Goal: Task Accomplishment & Management: Manage account settings

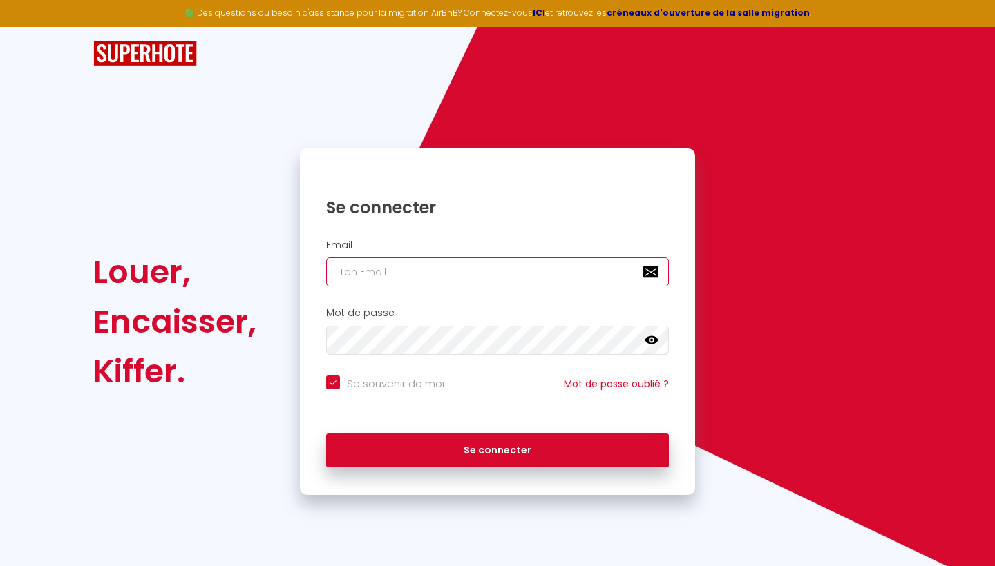
type input "[EMAIL_ADDRESS][DOMAIN_NAME]"
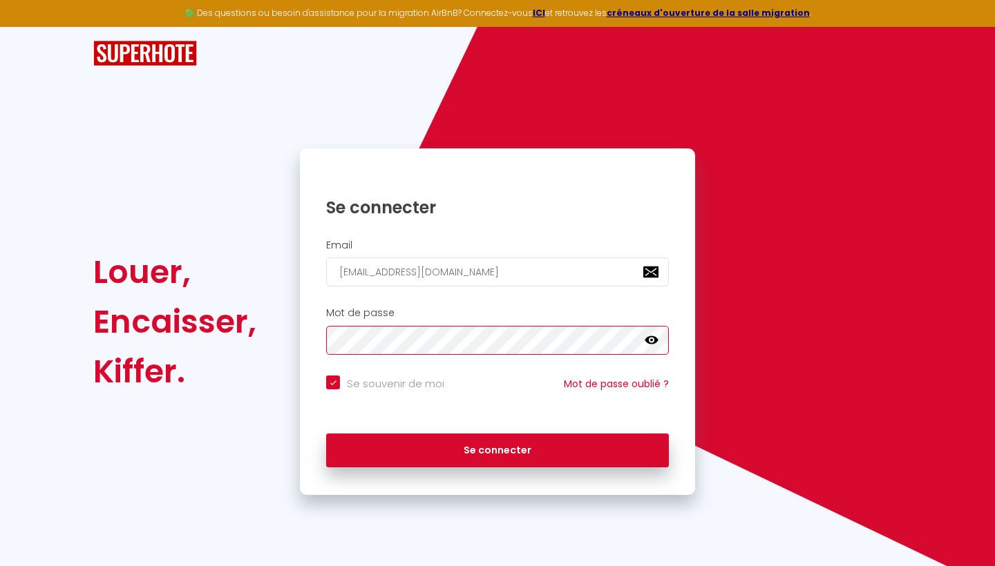
click at [497, 448] on button "Se connecter" at bounding box center [497, 451] width 343 height 35
checkbox input "true"
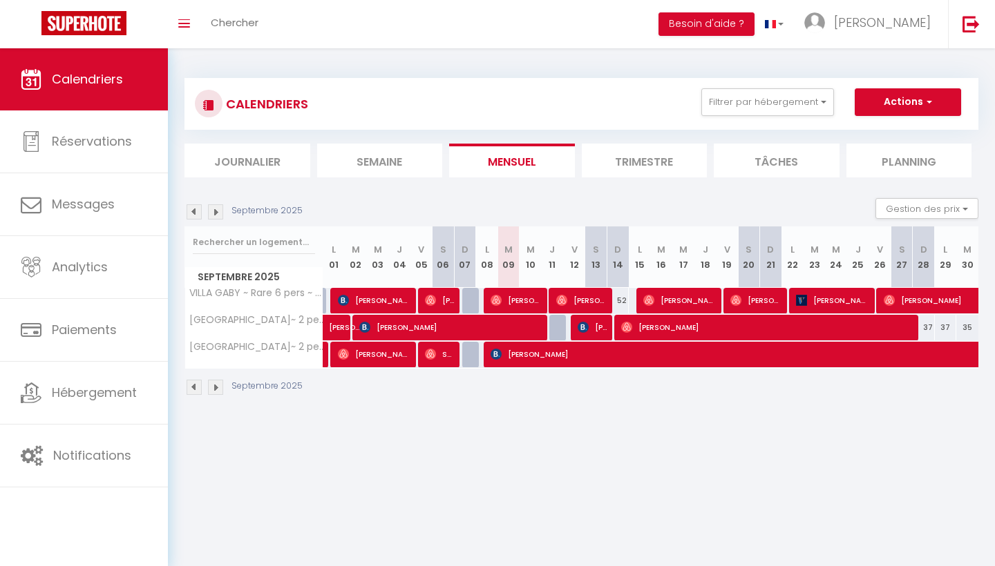
click at [852, 298] on span "[PERSON_NAME] Beruete" at bounding box center [833, 300] width 74 height 26
select select "OK"
select select "KO"
select select "0"
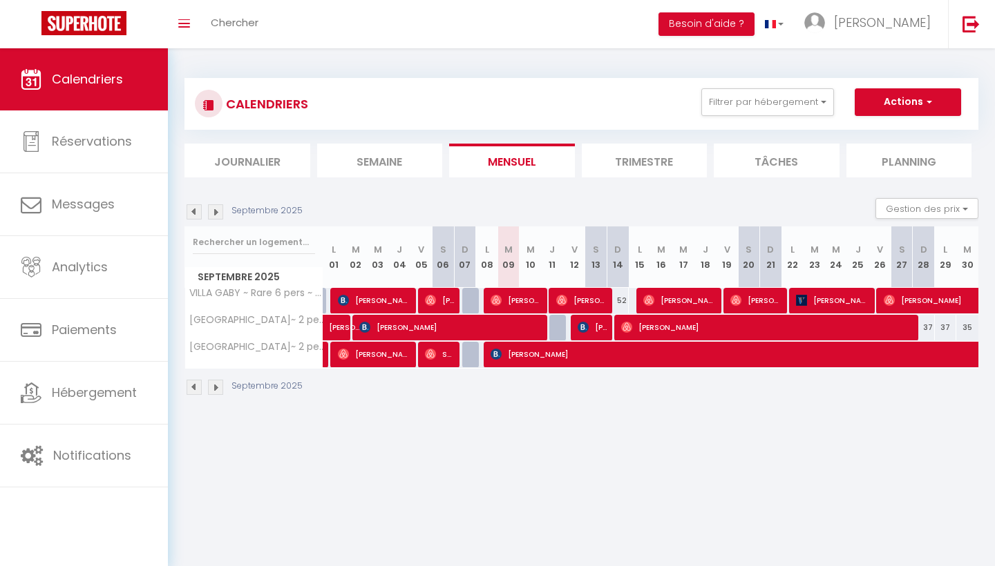
select select "1"
select select
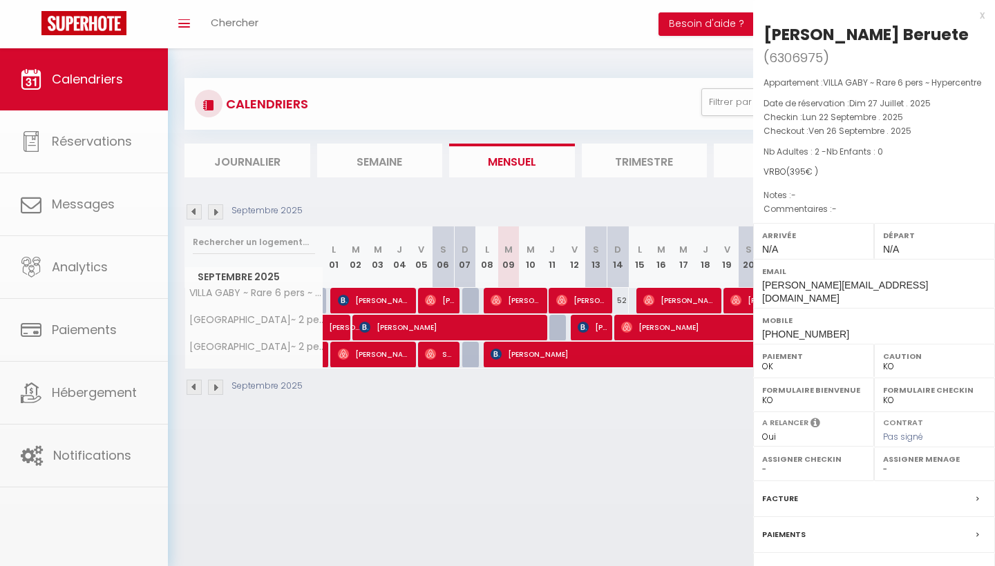
select select "38348"
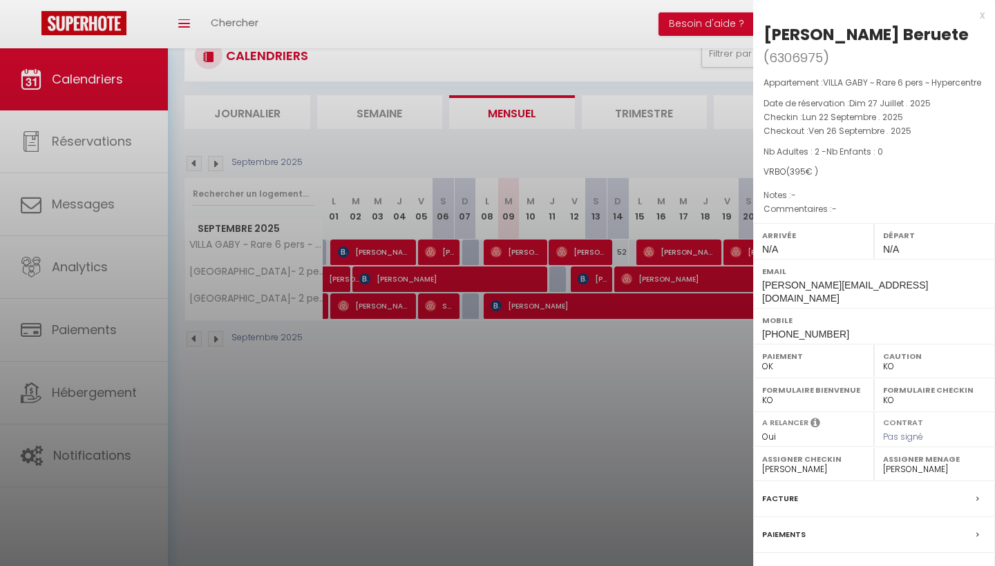
scroll to position [48, 0]
click at [966, 553] on div "Paiements" at bounding box center [874, 535] width 242 height 36
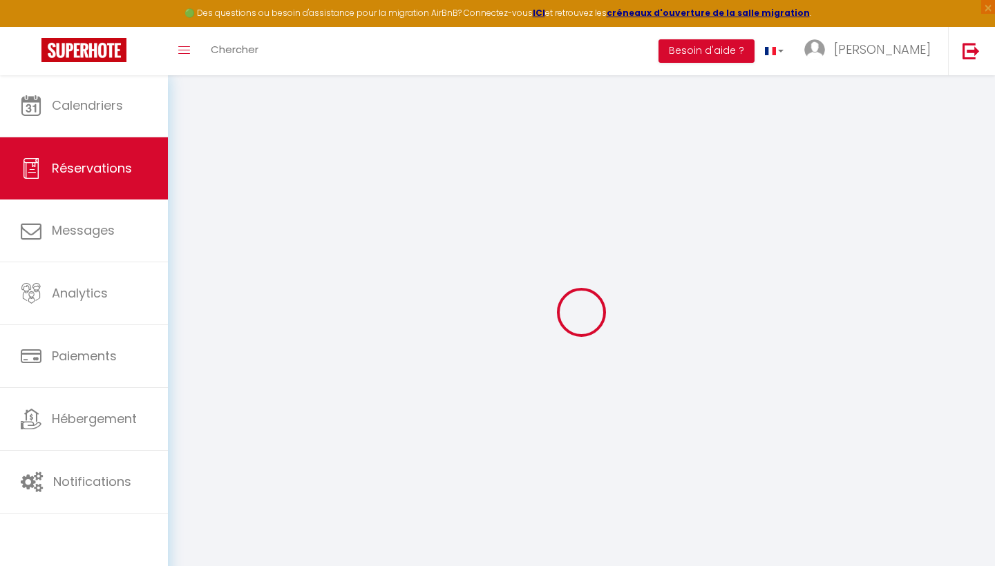
select select
checkbox input "false"
select select
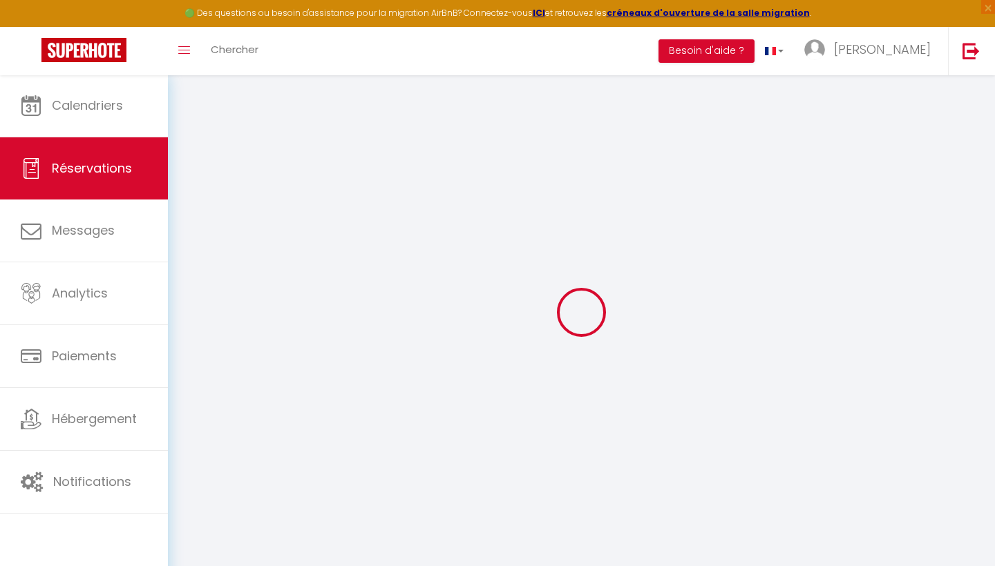
checkbox input "false"
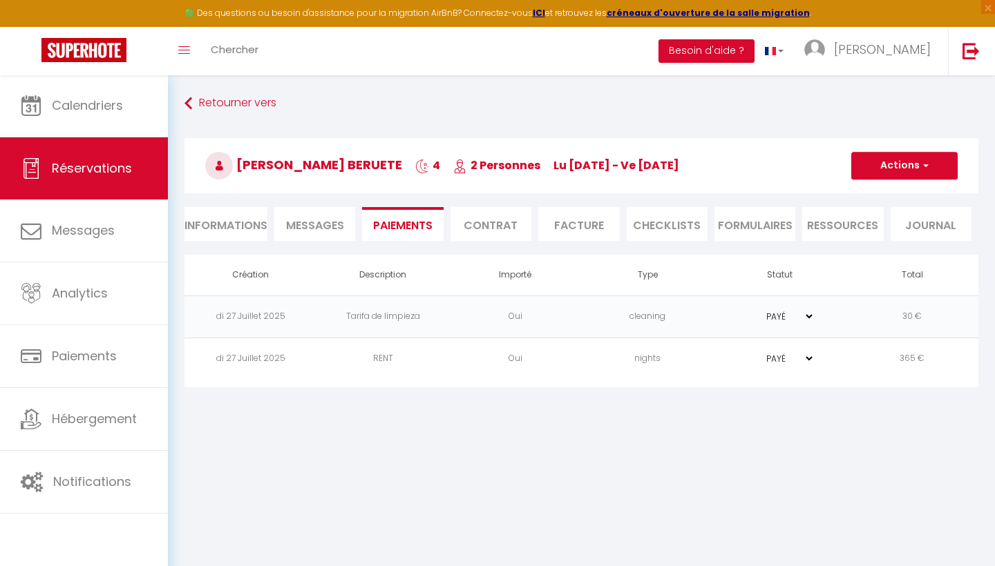
click at [329, 214] on li "Messages" at bounding box center [314, 224] width 81 height 34
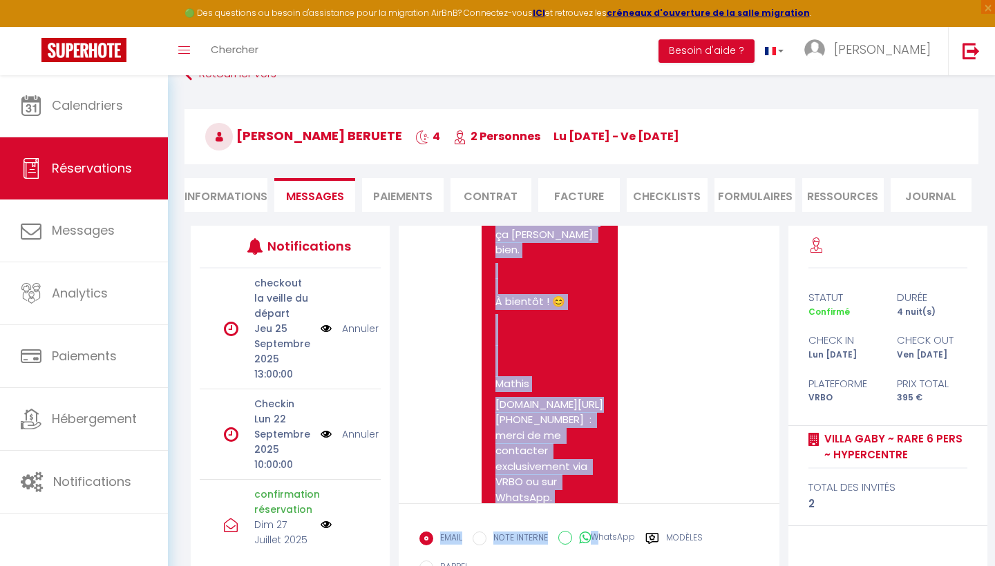
scroll to position [37, 0]
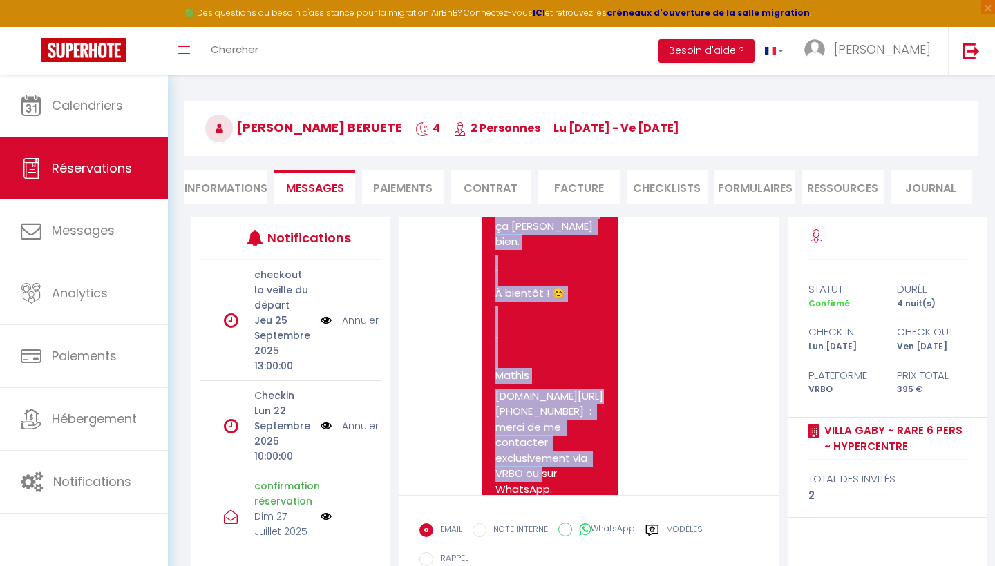
drag, startPoint x: 495, startPoint y: 343, endPoint x: 582, endPoint y: 423, distance: 117.8
copy pre "[PERSON_NAME], [PERSON_NAME] d'avoir choisi notre superbe appartement " [GEOGRA…"
